Goal: Use online tool/utility: Utilize a website feature to perform a specific function

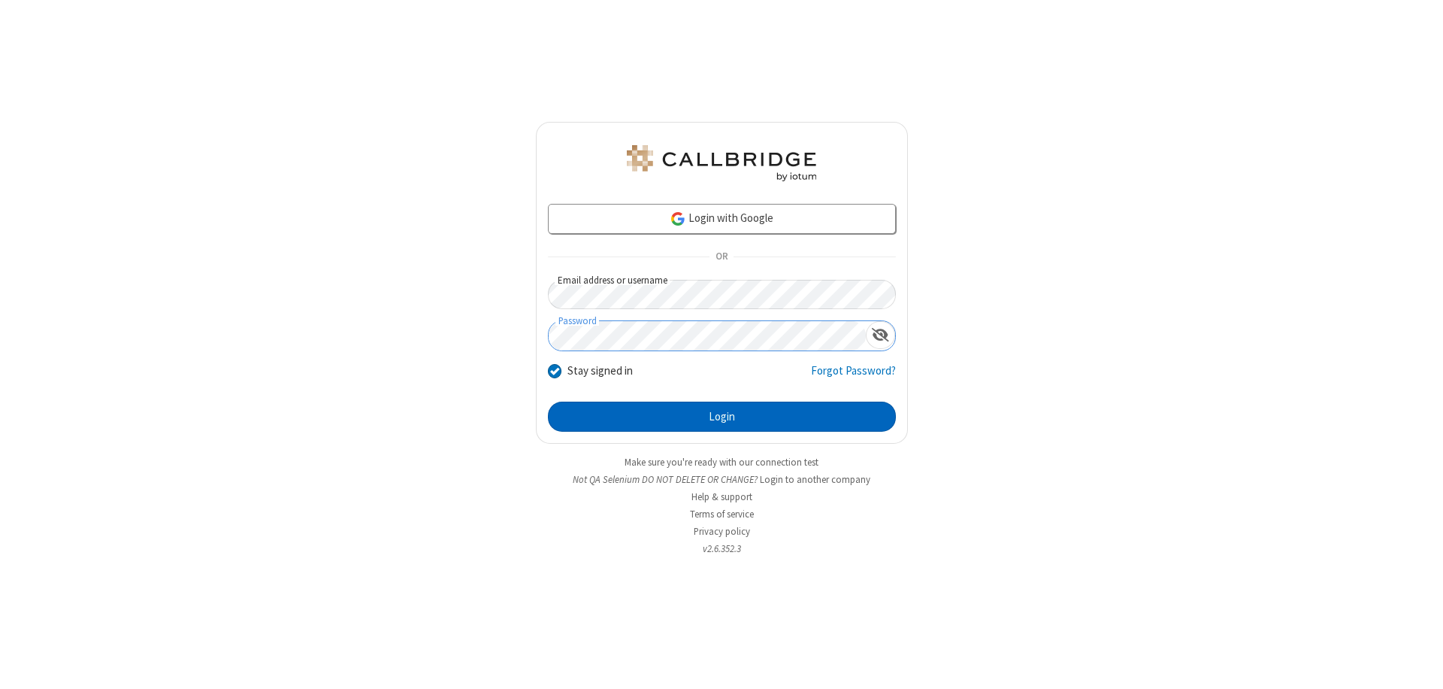
click at [722, 416] on button "Login" at bounding box center [722, 416] width 348 height 30
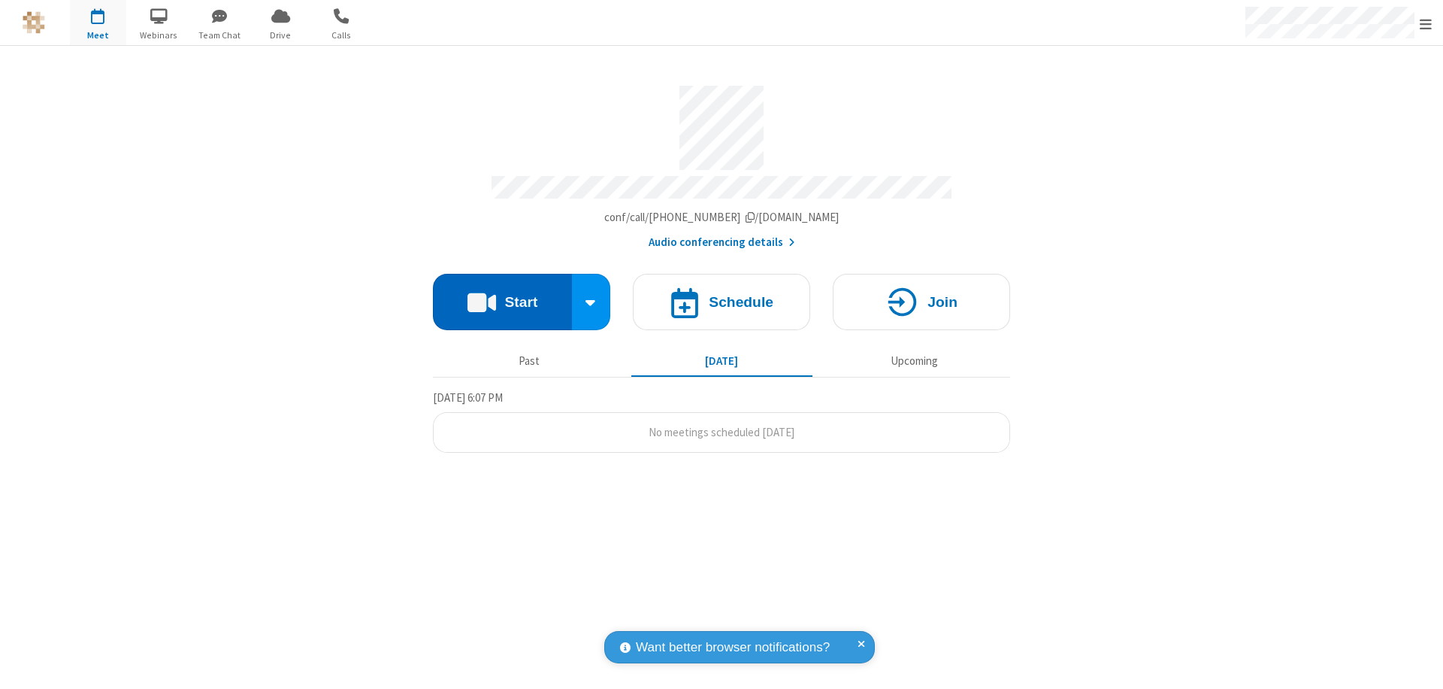
click at [502, 295] on button "Start" at bounding box center [502, 302] width 139 height 56
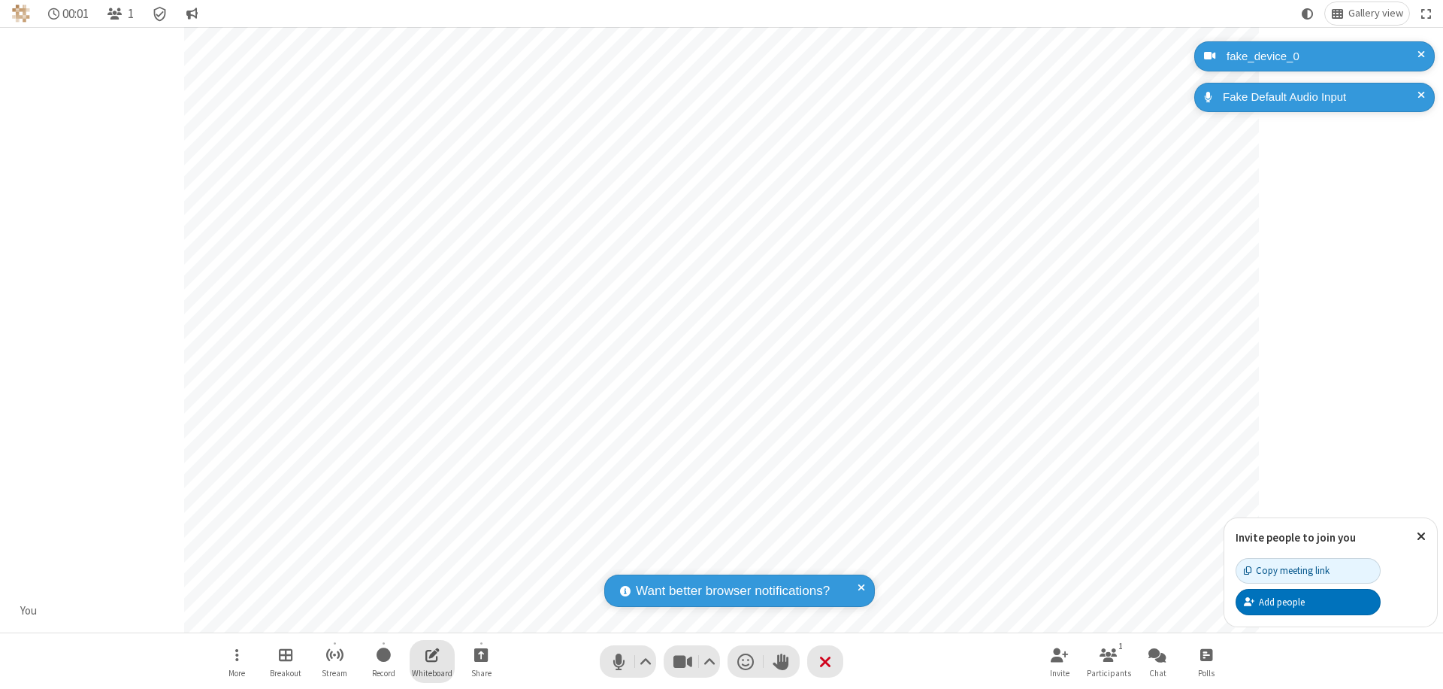
click at [432, 654] on span "Open shared whiteboard" at bounding box center [432, 654] width 14 height 19
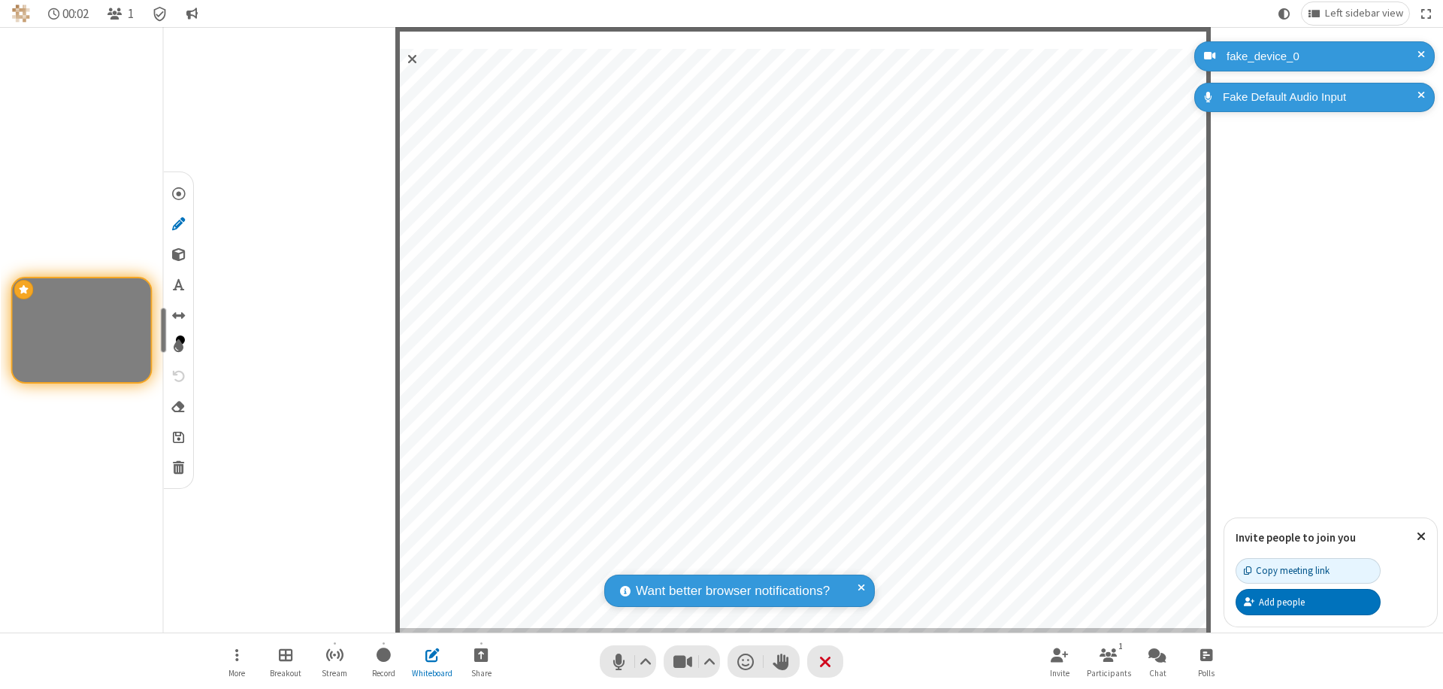
click at [177, 436] on span "Save" at bounding box center [178, 436] width 11 height 16
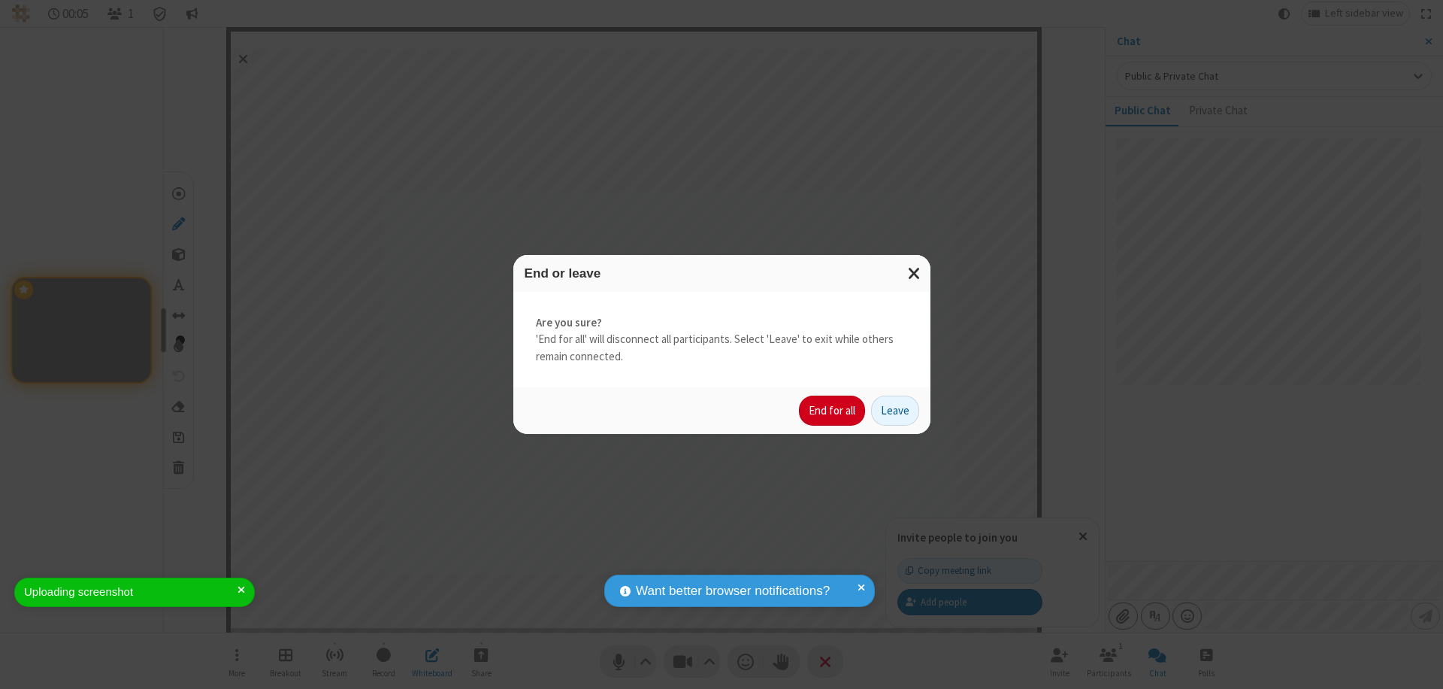
click at [833, 410] on button "End for all" at bounding box center [832, 410] width 66 height 30
